Goal: Register for event/course

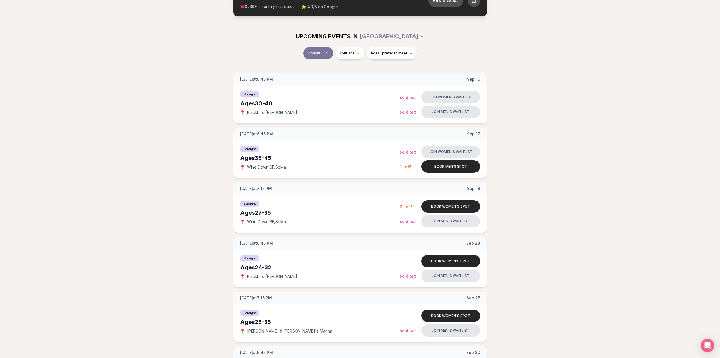
scroll to position [57, 0]
